Goal: Information Seeking & Learning: Find specific fact

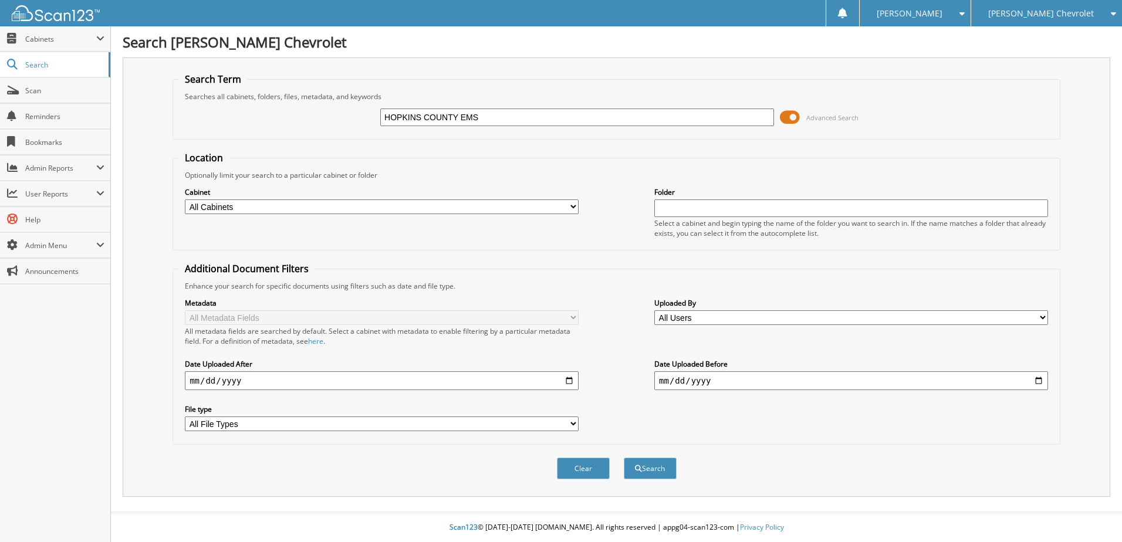
type input "HOPKINS COUNTY EMS"
click at [624, 458] on button "Search" at bounding box center [650, 469] width 53 height 22
